Goal: Task Accomplishment & Management: Manage account settings

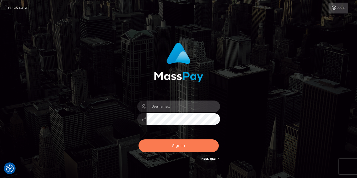
type input "vlad"
click at [174, 148] on button "Sign in" at bounding box center [179, 145] width 80 height 13
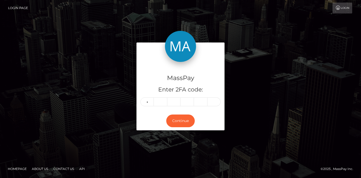
type input "3"
type input "5"
type input "2"
type input "6"
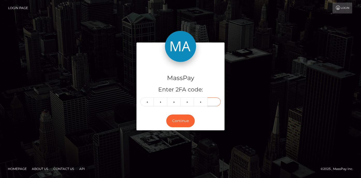
type input "7"
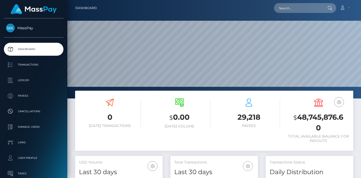
scroll to position [92, 88]
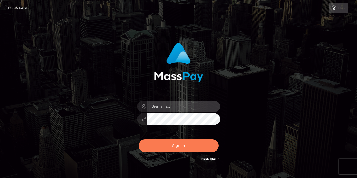
type input "vlad"
click at [160, 148] on button "Sign in" at bounding box center [179, 145] width 80 height 13
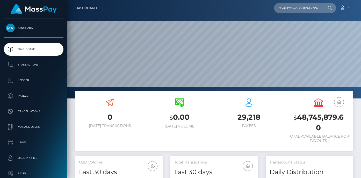
scroll to position [92, 88]
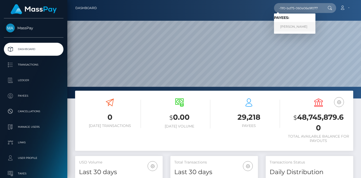
type input "7ce6d7f3-a5b5-11f0-bd75-060e06e9f077"
click at [302, 25] on link "VOLODIMIR OVECENKO" at bounding box center [294, 27] width 41 height 10
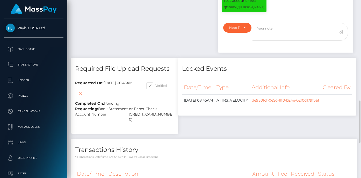
scroll to position [62, 88]
click at [80, 90] on icon at bounding box center [80, 93] width 6 height 6
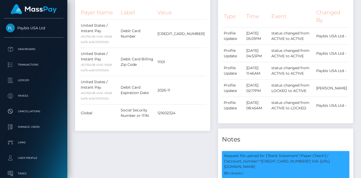
scroll to position [12, 0]
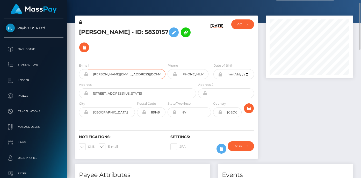
click at [117, 69] on input "[PERSON_NAME][EMAIL_ADDRESS][DOMAIN_NAME]" at bounding box center [126, 74] width 77 height 10
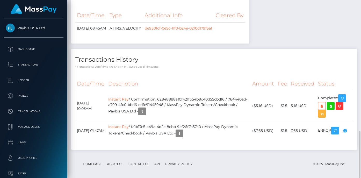
scroll to position [374, 0]
